Goal: Task Accomplishment & Management: Manage account settings

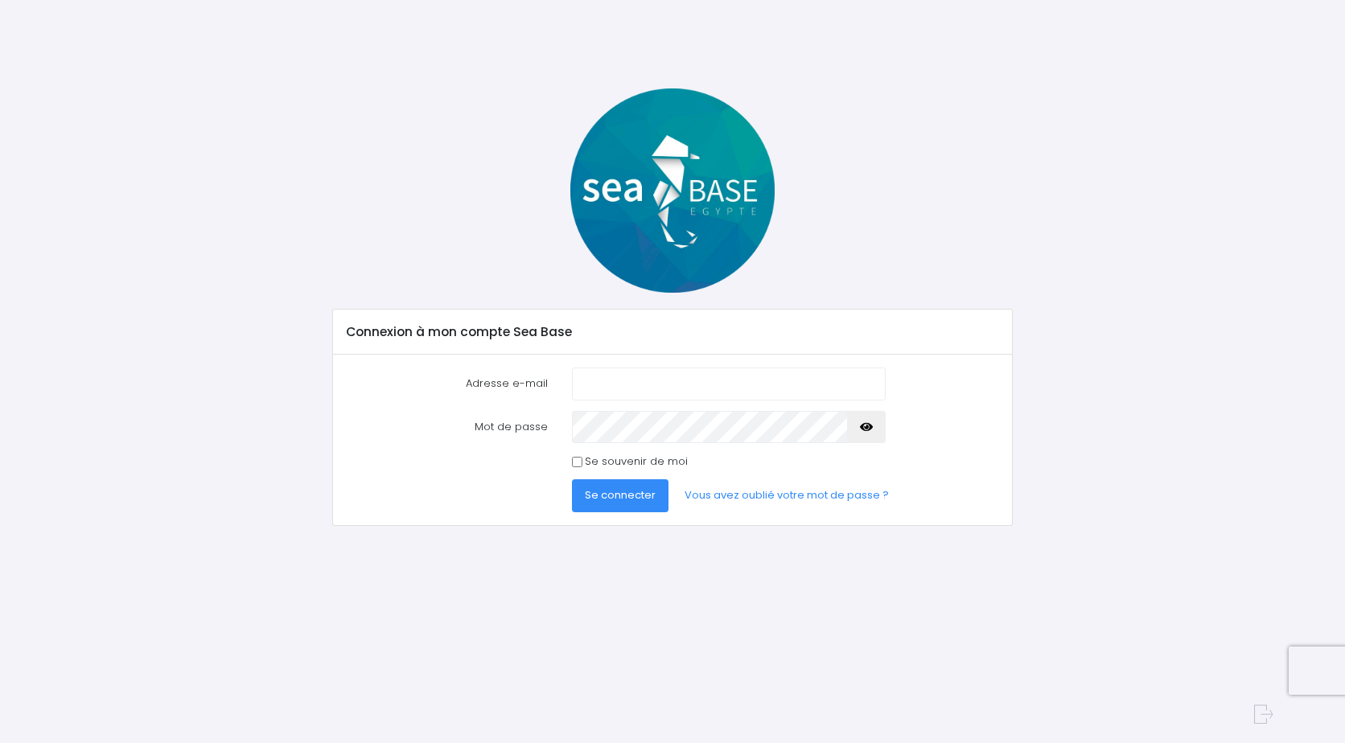
type input "[PERSON_NAME][EMAIL_ADDRESS][DOMAIN_NAME]"
click at [637, 498] on span "Se connecter" at bounding box center [620, 495] width 71 height 15
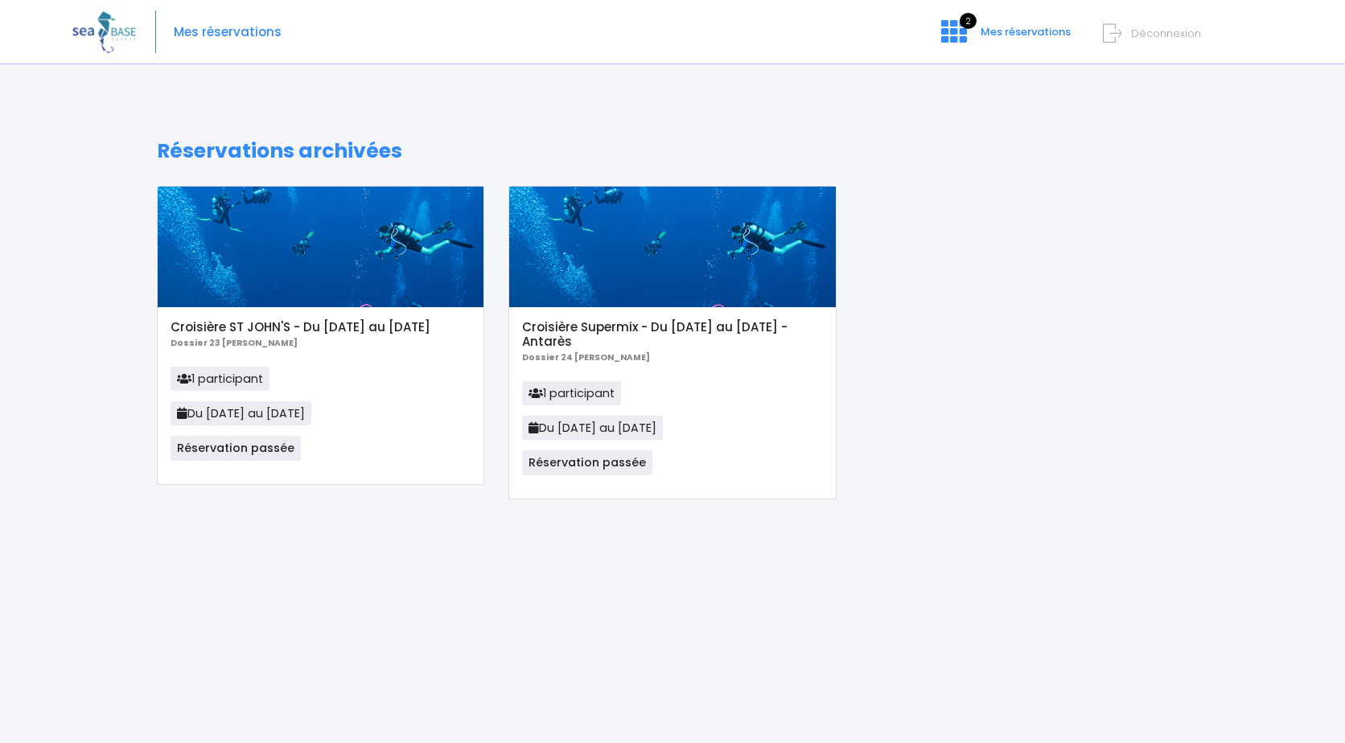
click at [97, 32] on img at bounding box center [104, 31] width 64 height 41
click at [99, 32] on img at bounding box center [104, 31] width 64 height 41
click at [115, 28] on img at bounding box center [104, 31] width 64 height 41
